Goal: Navigation & Orientation: Go to known website

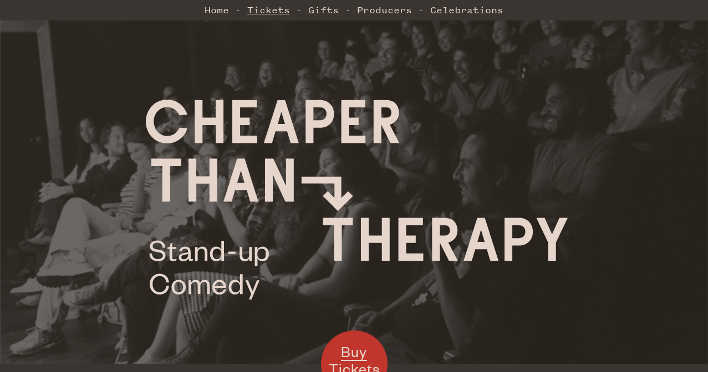
click at [277, 13] on link "Tickets" at bounding box center [268, 10] width 43 height 22
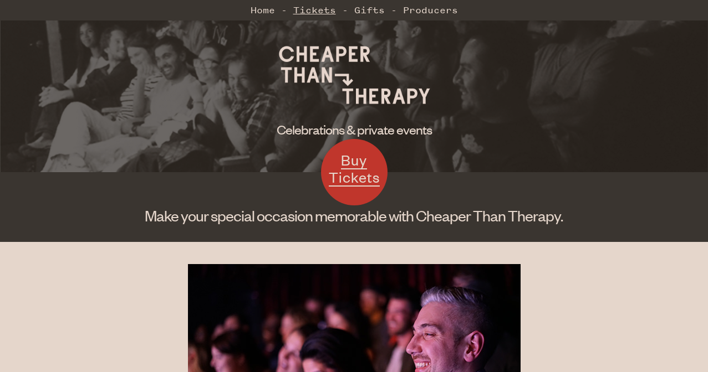
click at [310, 14] on link "Tickets" at bounding box center [314, 10] width 43 height 22
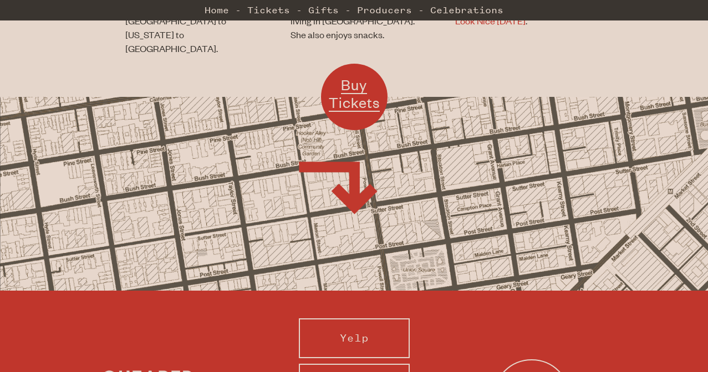
scroll to position [1111, 0]
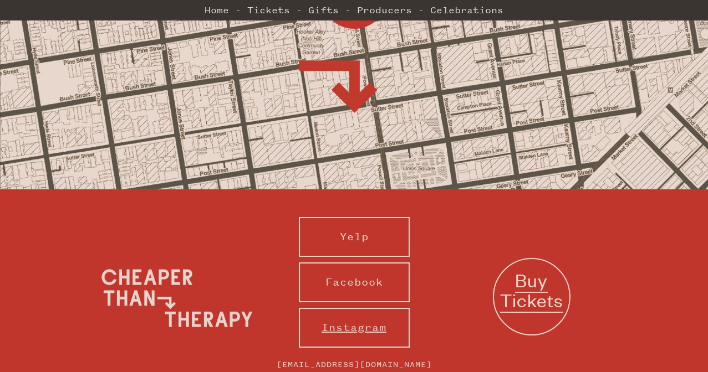
click at [305, 308] on link "Instagram" at bounding box center [354, 328] width 111 height 40
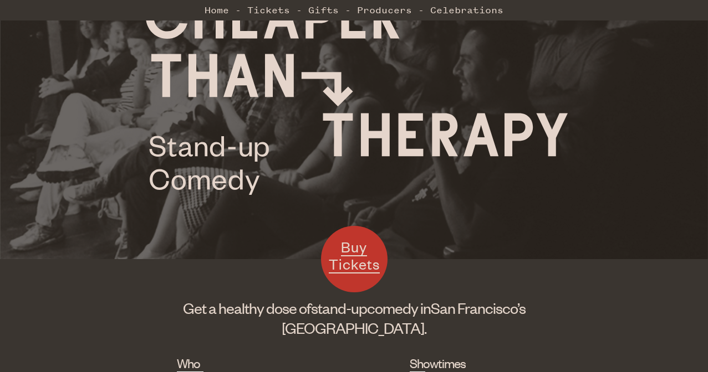
scroll to position [106, 0]
